Goal: Information Seeking & Learning: Find specific fact

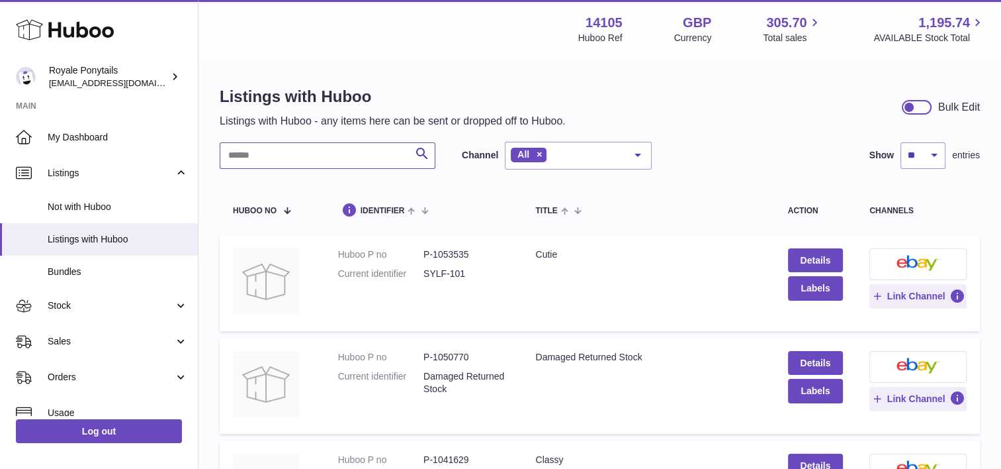
click at [330, 152] on input "text" at bounding box center [328, 155] width 216 height 26
click at [254, 151] on input "text" at bounding box center [328, 155] width 216 height 26
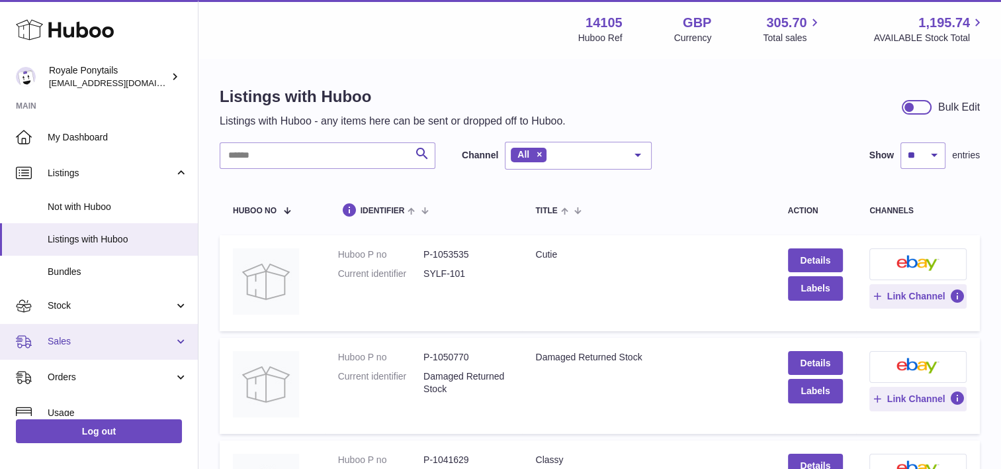
click at [64, 342] on span "Sales" at bounding box center [111, 341] width 126 height 13
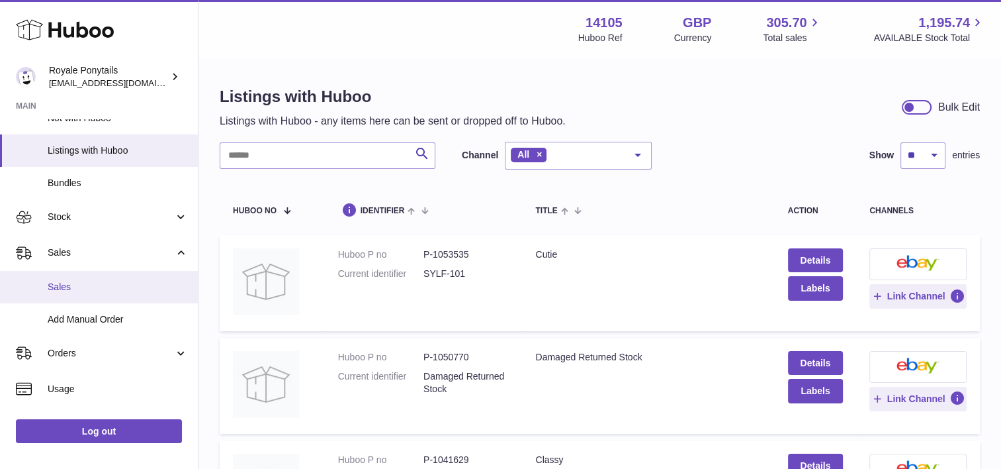
scroll to position [89, 0]
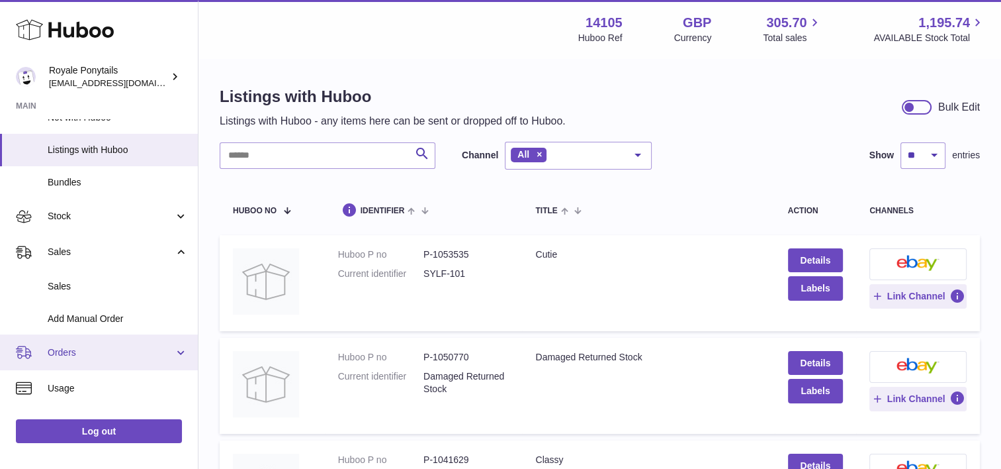
click at [64, 352] on span "Orders" at bounding box center [111, 352] width 126 height 13
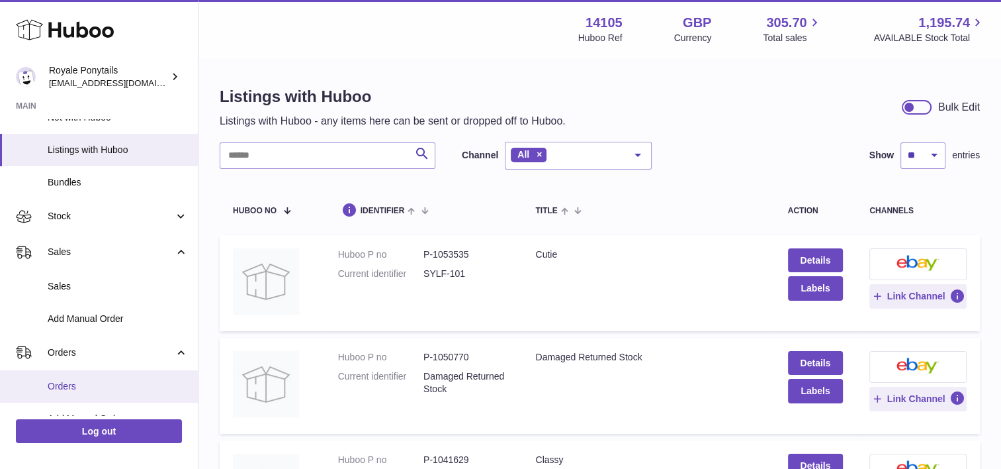
click at [62, 378] on link "Orders" at bounding box center [99, 386] width 198 height 32
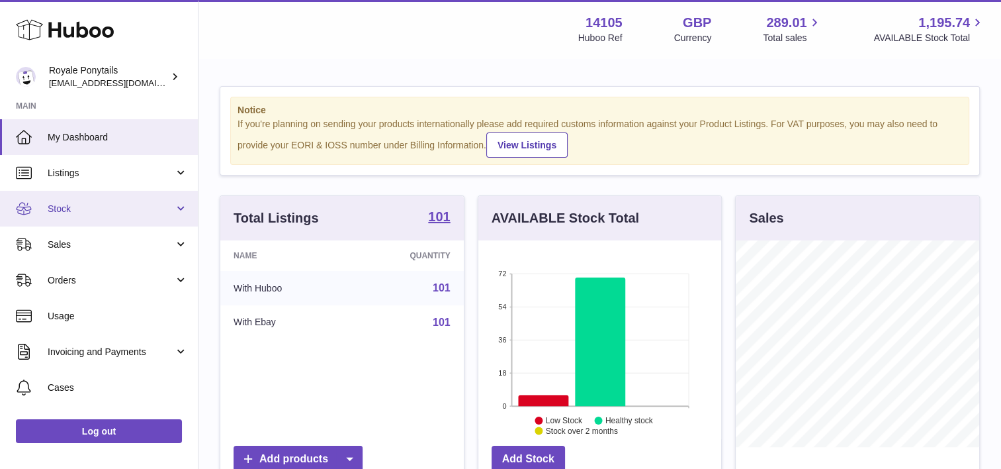
scroll to position [207, 244]
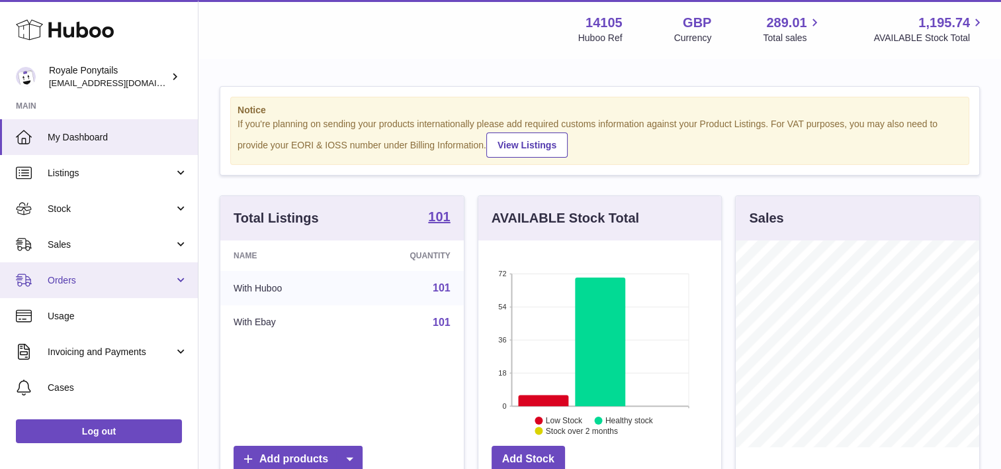
click at [128, 275] on span "Orders" at bounding box center [111, 280] width 126 height 13
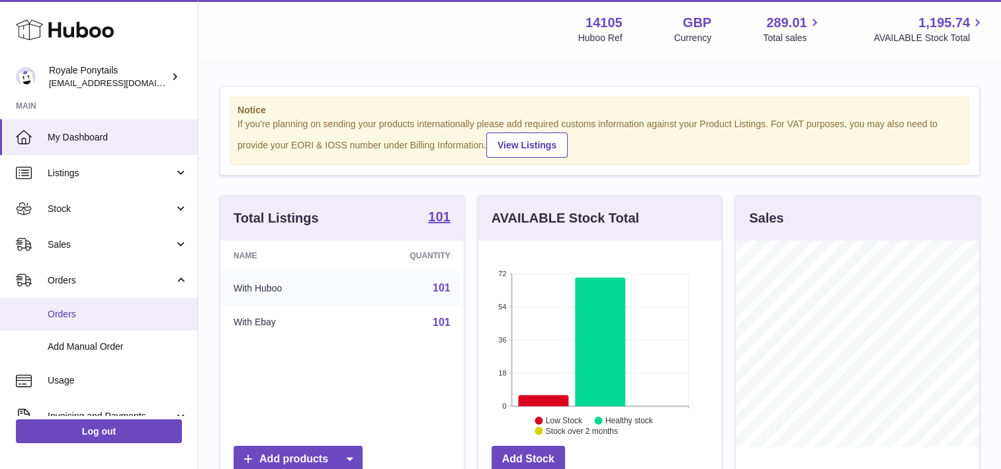
click at [56, 315] on span "Orders" at bounding box center [118, 314] width 140 height 13
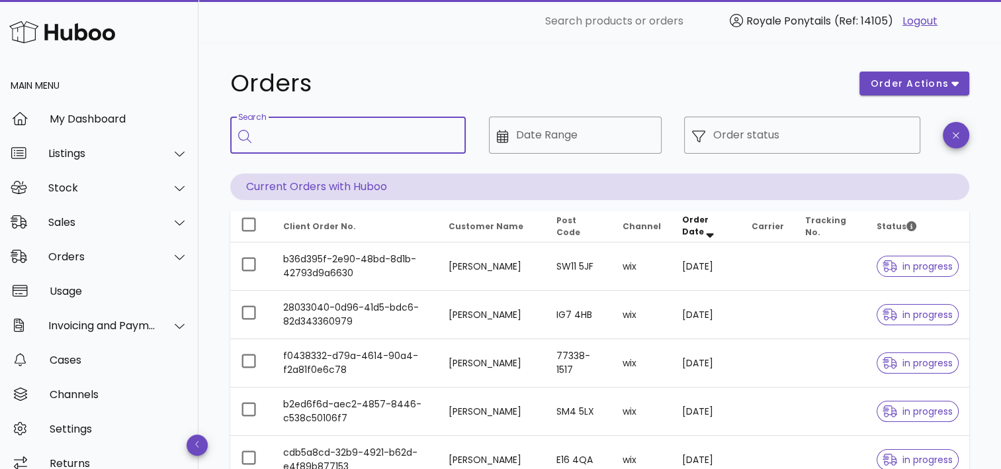
click at [309, 132] on input "Search" at bounding box center [357, 134] width 196 height 21
type input "*****"
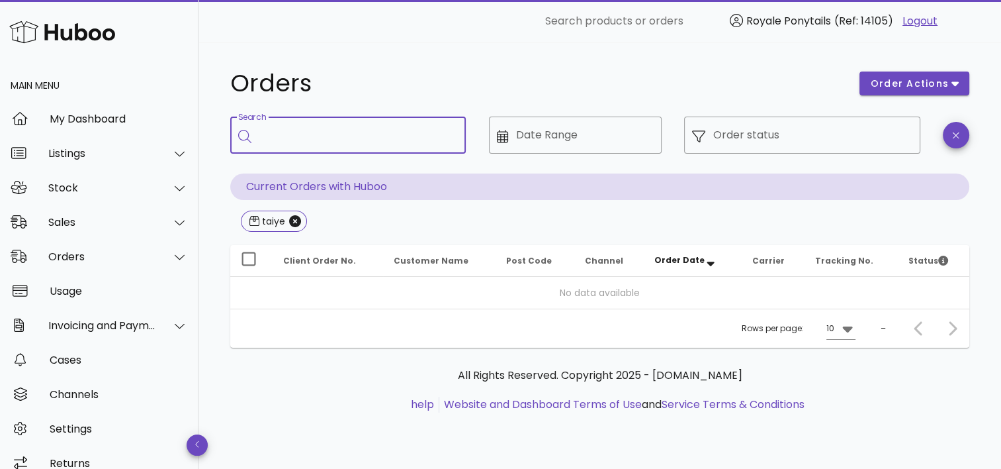
click at [361, 128] on input "Search" at bounding box center [357, 134] width 196 height 21
click at [296, 217] on icon "Close" at bounding box center [295, 221] width 12 height 12
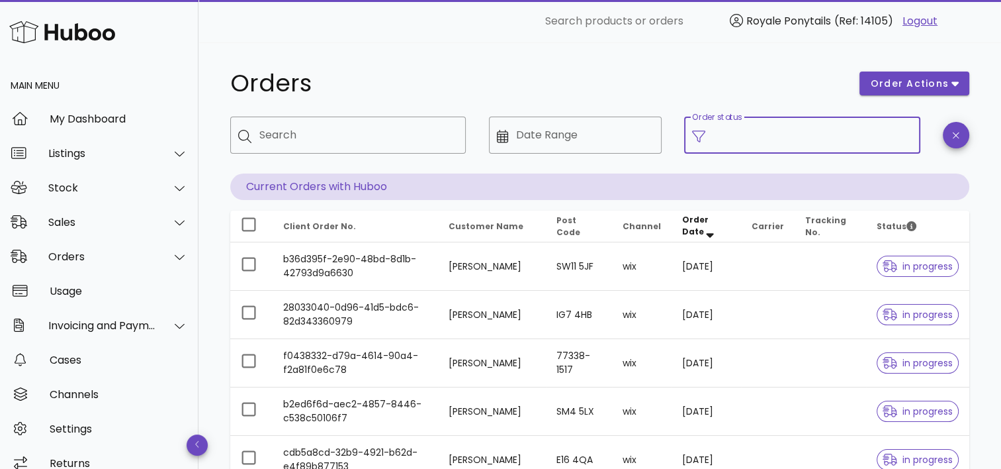
click at [725, 138] on input "Order status" at bounding box center [813, 134] width 199 height 21
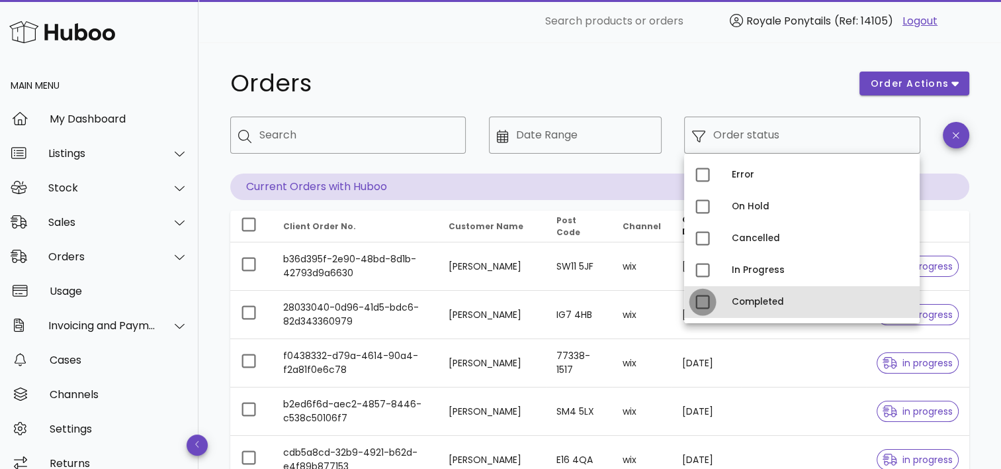
click at [710, 302] on div at bounding box center [703, 302] width 23 height 23
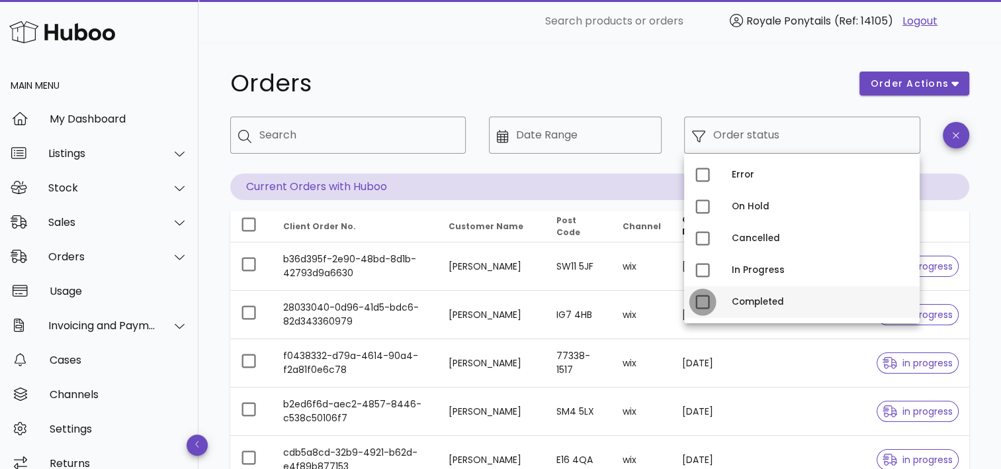
type input "**********"
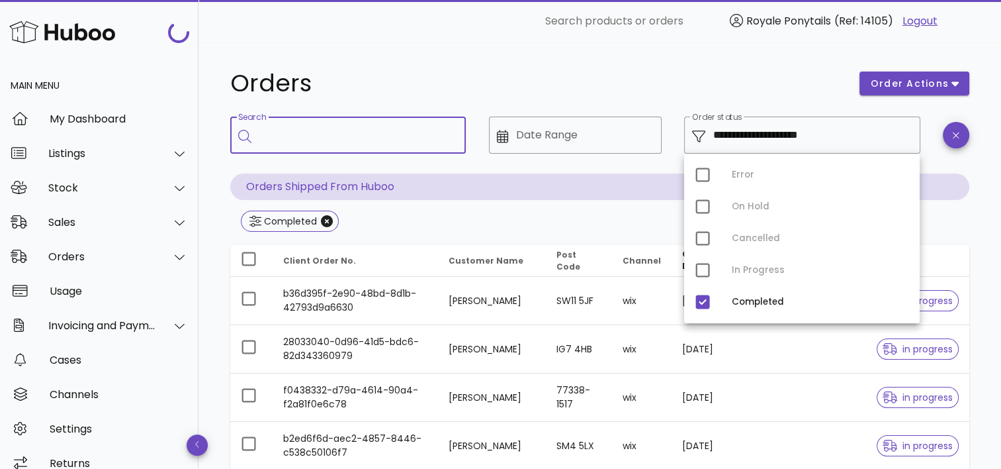
click at [398, 133] on input "Search" at bounding box center [357, 134] width 196 height 21
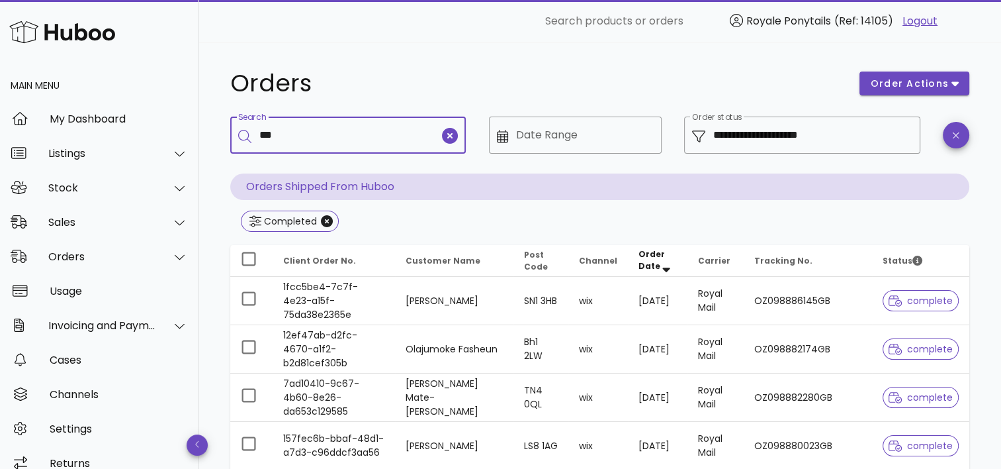
type input "***"
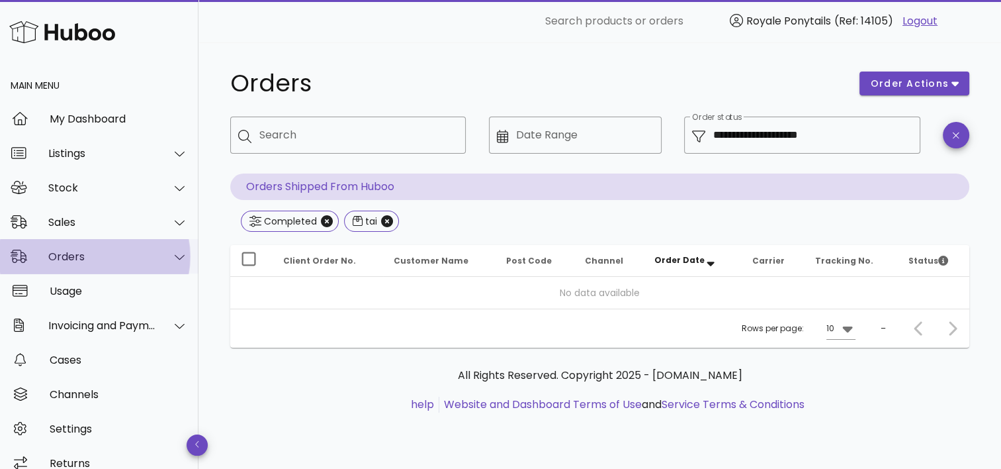
click at [132, 248] on div "Orders" at bounding box center [99, 256] width 199 height 34
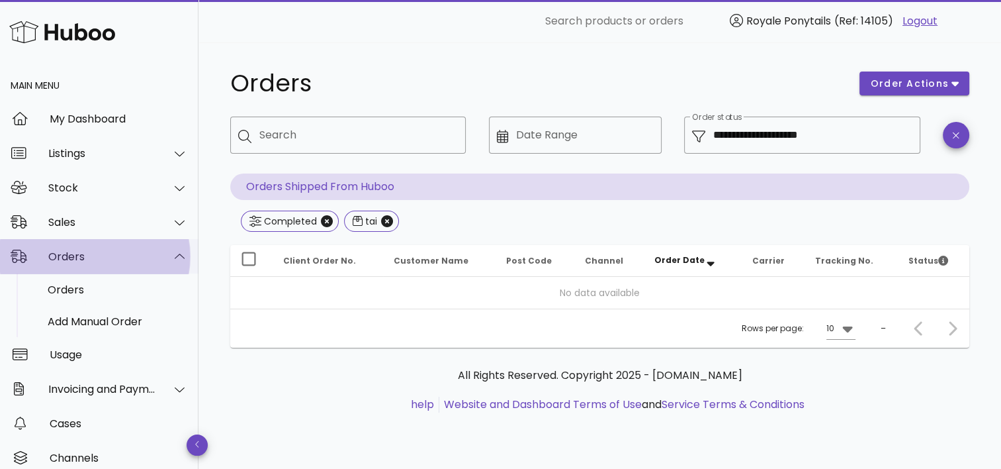
click at [132, 248] on div "Orders" at bounding box center [99, 256] width 199 height 34
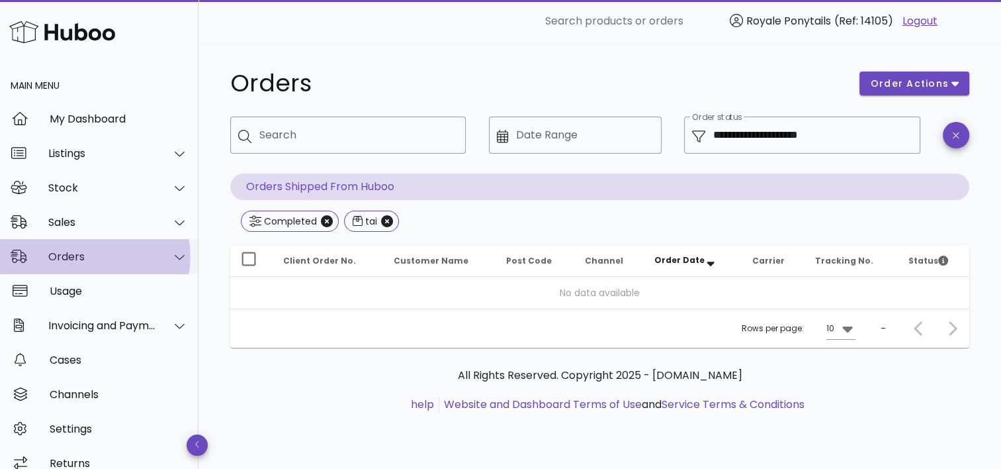
click at [132, 248] on div "Orders" at bounding box center [99, 256] width 199 height 34
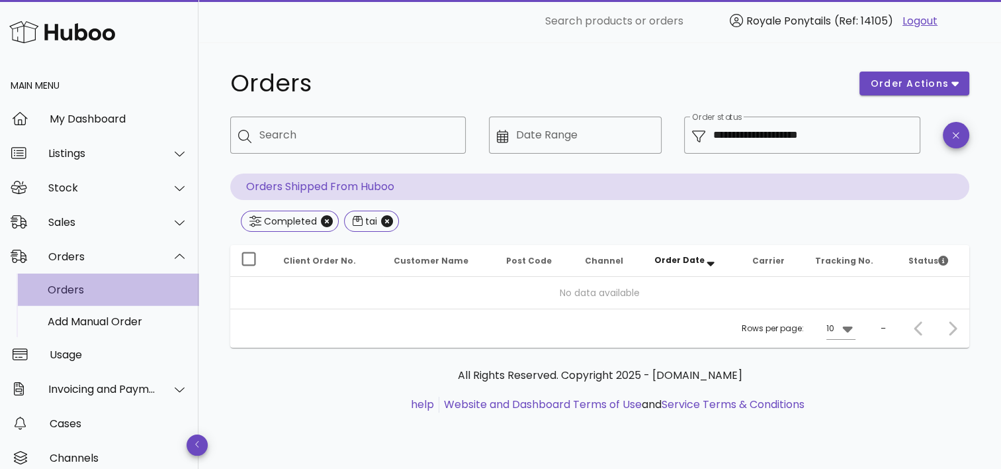
click at [67, 285] on div "Orders" at bounding box center [118, 289] width 140 height 13
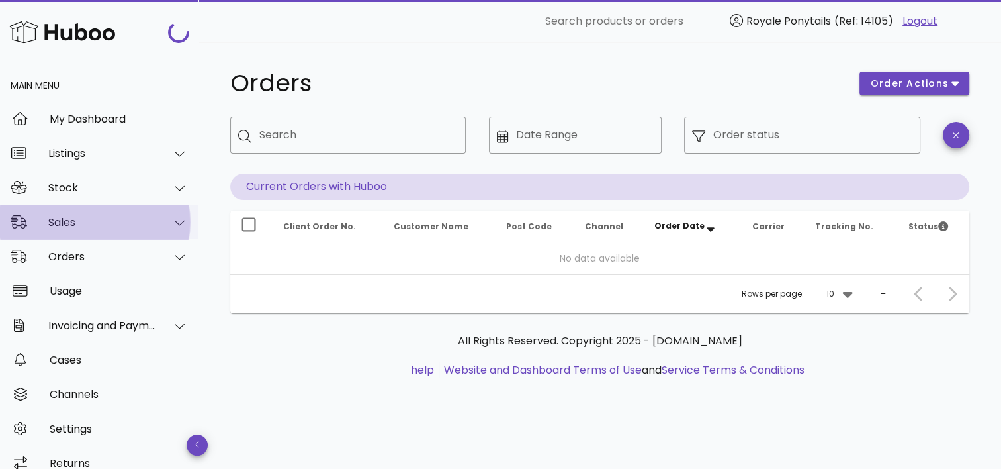
click at [79, 227] on div "Sales" at bounding box center [102, 222] width 108 height 13
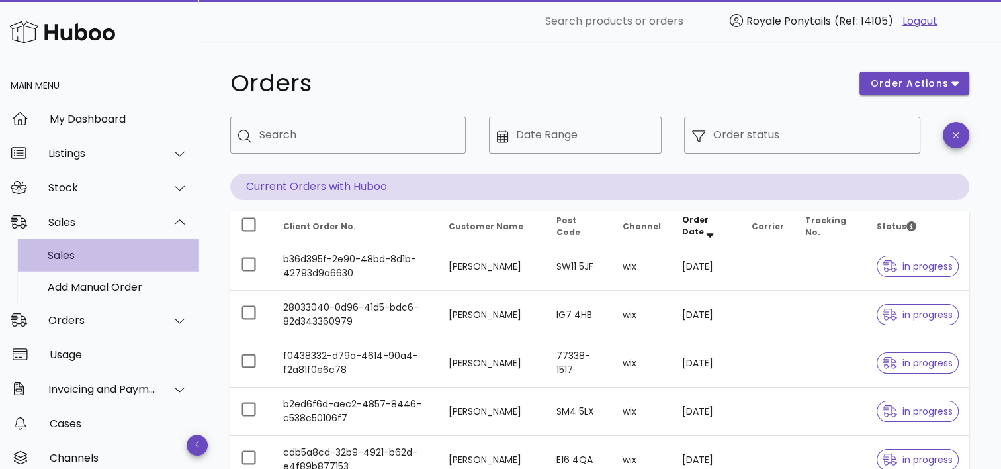
click at [69, 265] on div "Sales" at bounding box center [118, 255] width 140 height 28
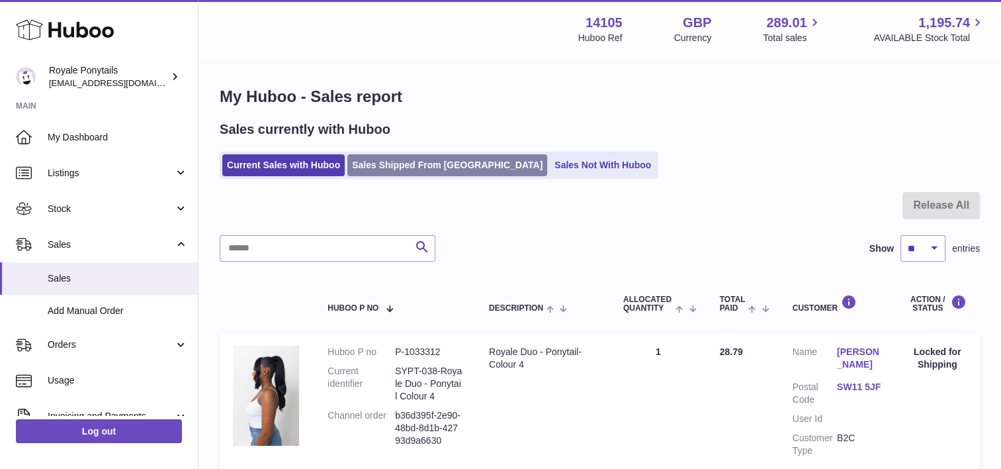
click at [410, 165] on link "Sales Shipped From [GEOGRAPHIC_DATA]" at bounding box center [447, 165] width 200 height 22
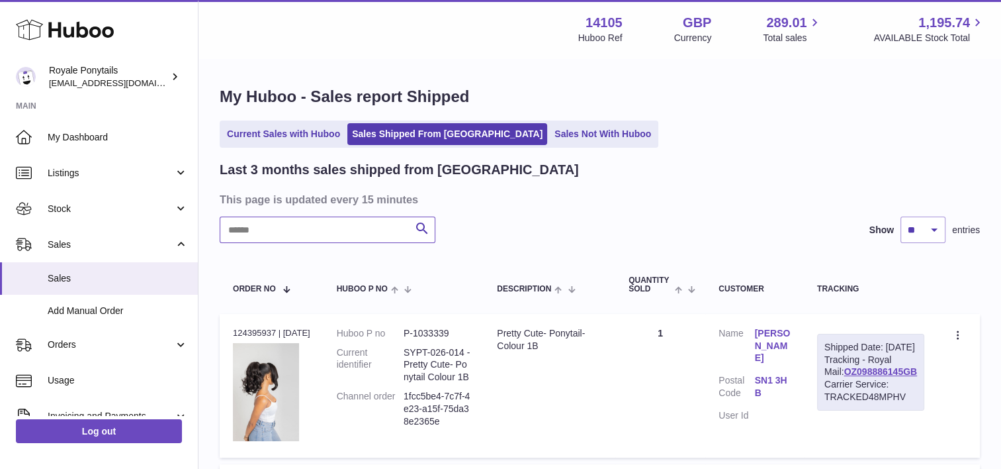
click at [357, 238] on input "text" at bounding box center [328, 229] width 216 height 26
type input "*****"
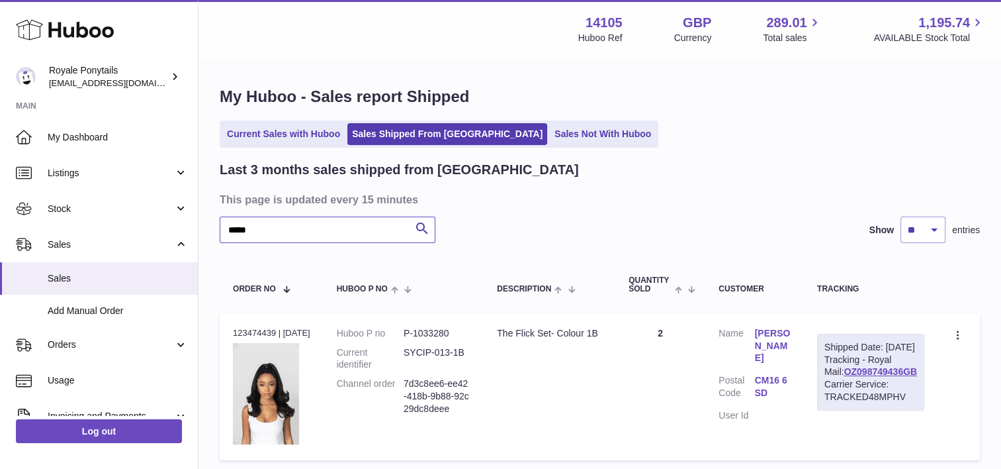
scroll to position [102, 0]
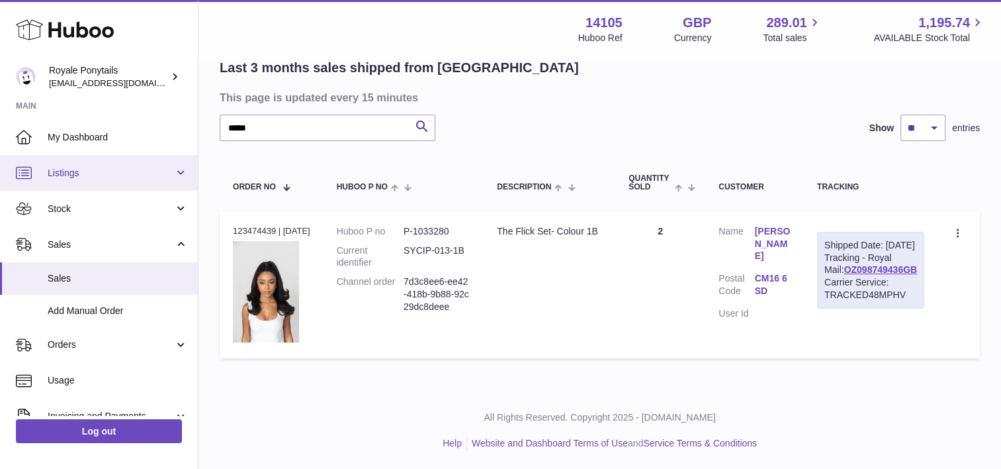
click at [58, 181] on link "Listings" at bounding box center [99, 173] width 198 height 36
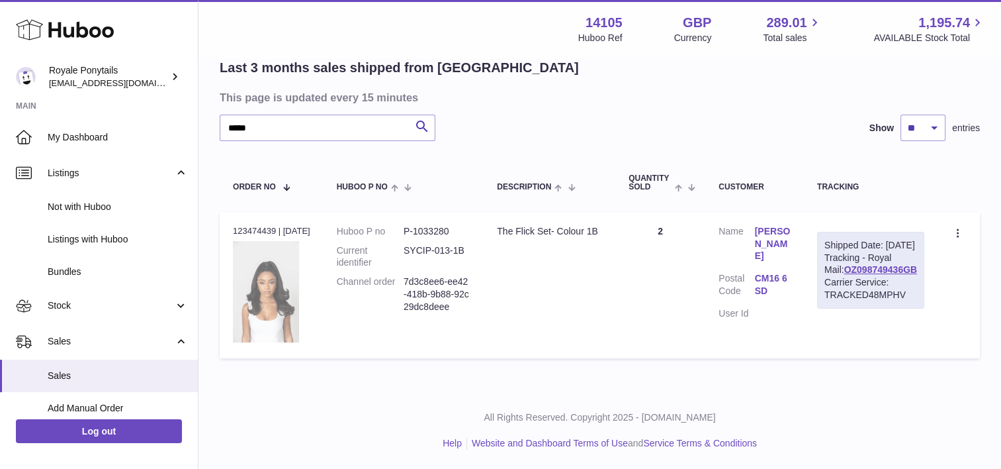
click at [285, 265] on img at bounding box center [266, 291] width 66 height 101
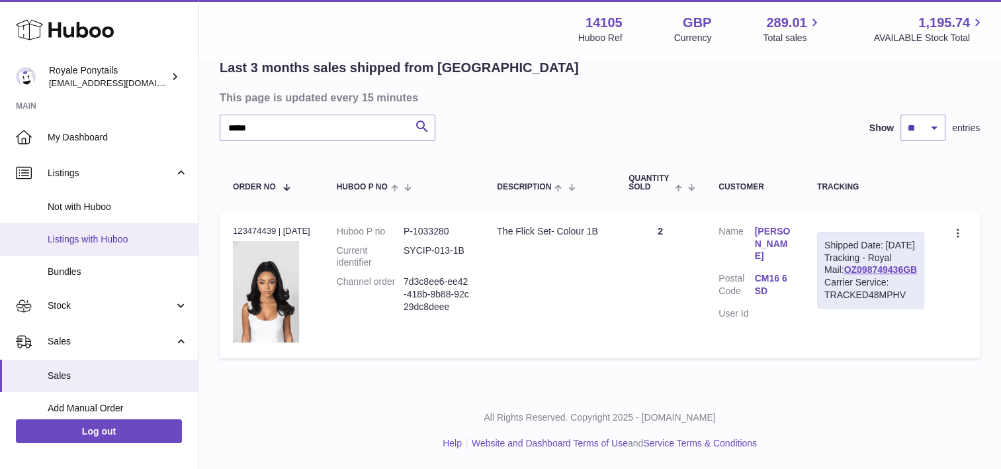
click at [85, 226] on link "Listings with Huboo" at bounding box center [99, 239] width 198 height 32
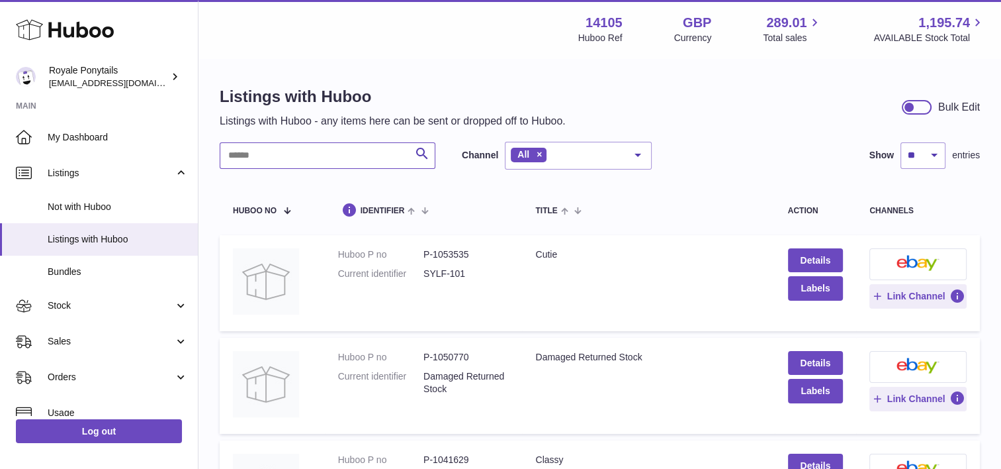
click at [347, 155] on input "text" at bounding box center [328, 155] width 216 height 26
type input "*********"
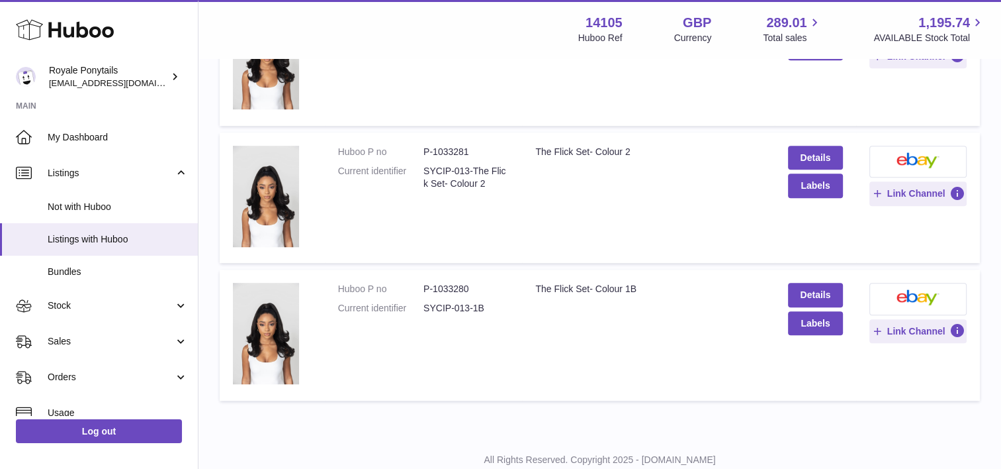
scroll to position [902, 0]
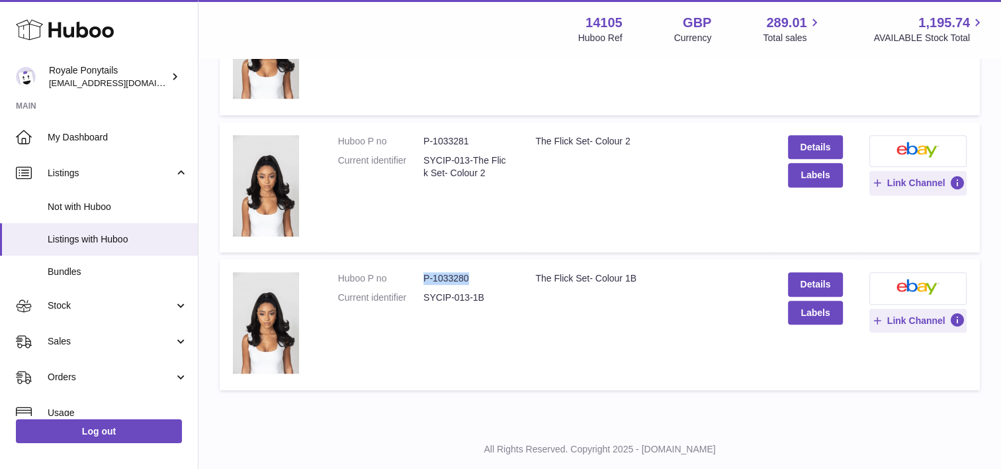
drag, startPoint x: 475, startPoint y: 278, endPoint x: 422, endPoint y: 280, distance: 52.3
click at [422, 280] on dl "Huboo P no P-1033280 Current identifier SYCIP-013-1B" at bounding box center [423, 291] width 171 height 38
copy dl "P-1033280"
